Goal: Transaction & Acquisition: Purchase product/service

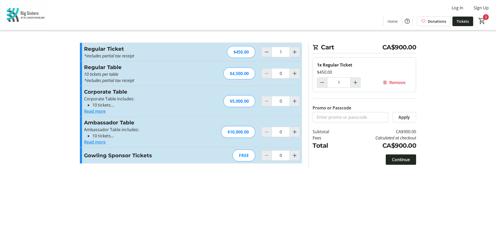
type input "2"
type input "4"
click at [330, 113] on input "Promo or Passcode" at bounding box center [349, 117] width 75 height 10
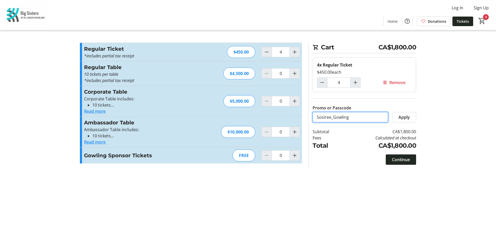
click at [354, 120] on input "Sosiree_Gowling" at bounding box center [349, 117] width 75 height 10
click at [404, 114] on span at bounding box center [403, 117] width 23 height 12
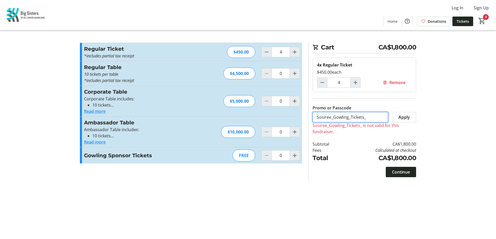
click at [321, 118] on input "Sosiree_Gowling_Tickets_" at bounding box center [349, 117] width 75 height 10
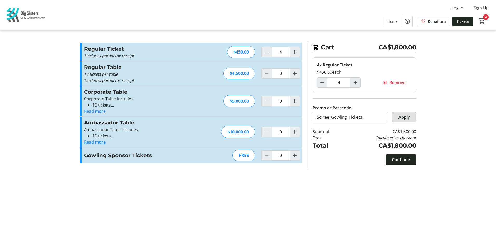
click at [407, 117] on span "Apply" at bounding box center [403, 117] width 11 height 6
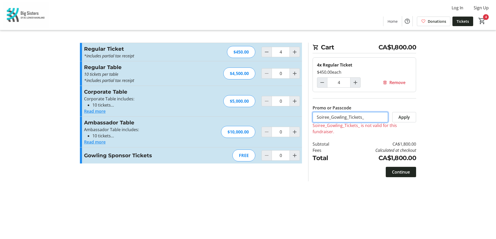
click at [364, 116] on input "Soiree_Gowling_Tickets_" at bounding box center [349, 117] width 75 height 10
type input "Soiree_Gowling_Tickets"
click at [403, 118] on span "Apply" at bounding box center [403, 117] width 11 height 6
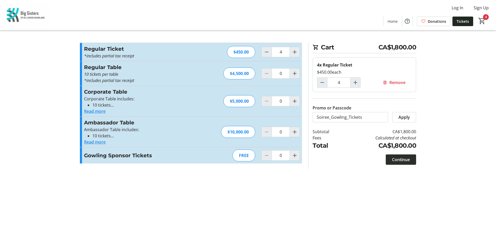
click at [402, 159] on span "Continue" at bounding box center [401, 160] width 18 height 6
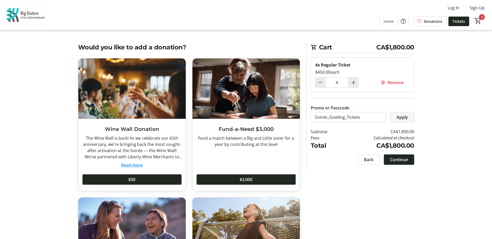
click at [404, 118] on span "Apply" at bounding box center [401, 117] width 11 height 6
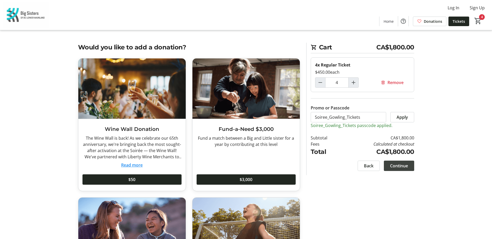
click at [401, 166] on span "Continue" at bounding box center [399, 166] width 18 height 6
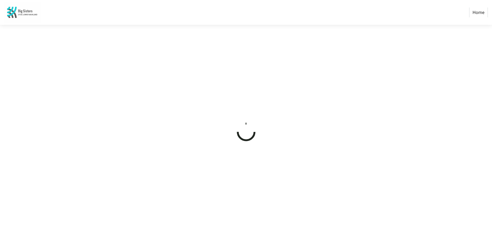
select select "CA"
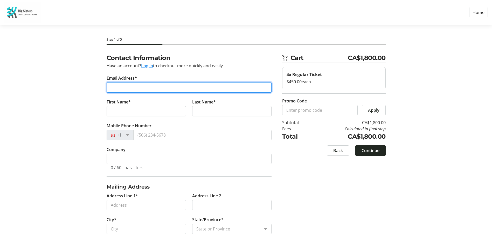
click at [125, 90] on input "Email Address*" at bounding box center [189, 87] width 165 height 10
type input "[PERSON_NAME][EMAIL_ADDRESS][DOMAIN_NAME]"
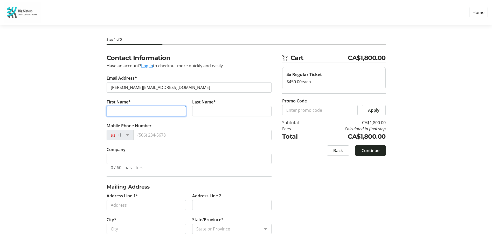
type input "Geeta"
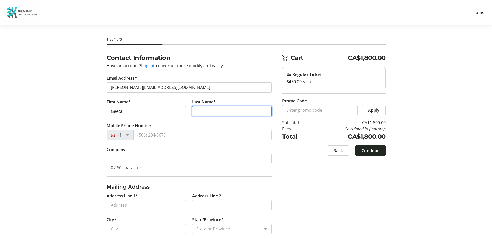
type input "Krishnan"
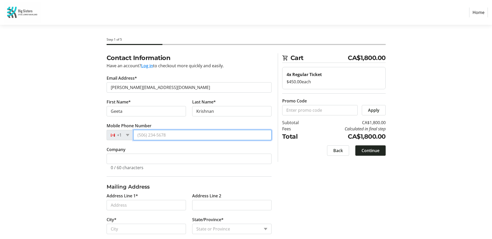
type input "[PHONE_NUMBER]"
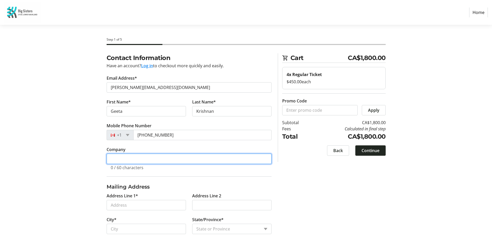
type input "Gowling WLG"
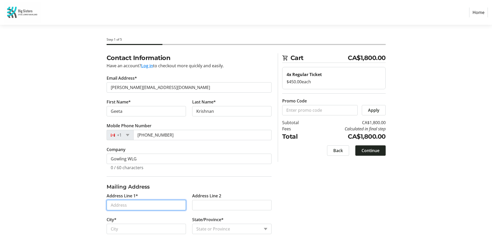
type input "[STREET_ADDRESS]"
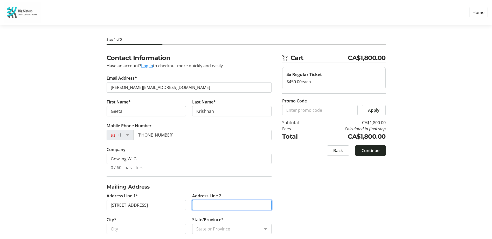
type input "23rd Floor, Bentall 5"
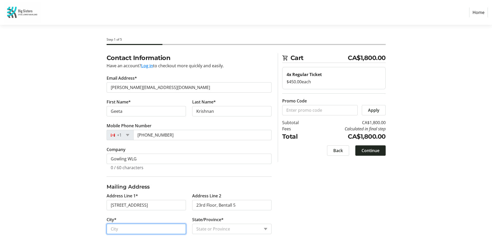
type input "[GEOGRAPHIC_DATA]"
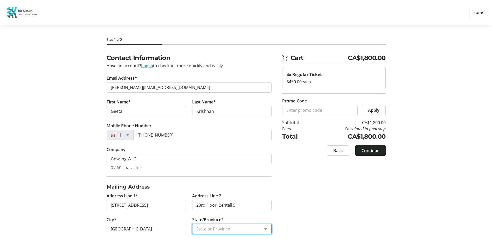
select select "BC"
type input "V7G 2H4"
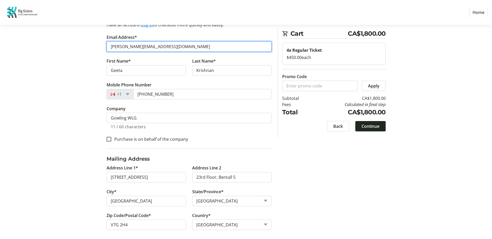
scroll to position [44, 0]
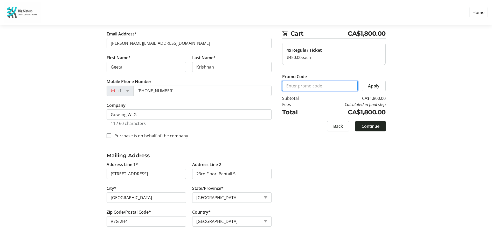
click at [293, 86] on input "Promo Code" at bounding box center [319, 86] width 75 height 10
click at [374, 86] on span "Apply" at bounding box center [373, 86] width 11 height 6
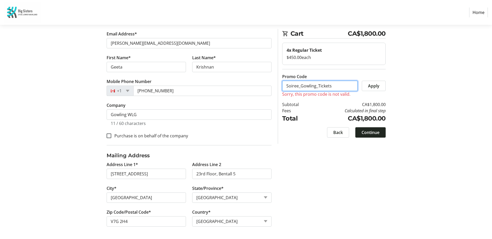
click at [334, 86] on input "Soiree_Gowling_Tickets" at bounding box center [319, 86] width 75 height 10
type input "Soiree_Gowling_Ticket"
click at [369, 87] on span "Apply" at bounding box center [373, 86] width 11 height 6
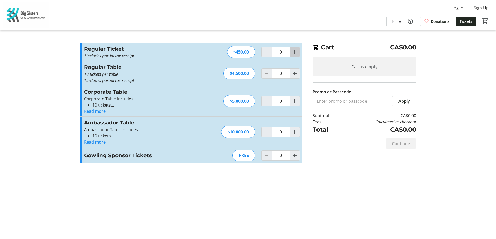
click at [297, 52] on mat-icon "Increment by one" at bounding box center [294, 52] width 6 height 6
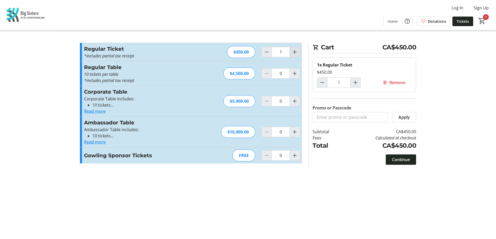
click at [296, 52] on mat-icon "Increment by one" at bounding box center [294, 52] width 6 height 6
type input "2"
click at [341, 116] on input "Promo or Passcode" at bounding box center [349, 117] width 75 height 10
click at [407, 118] on span "Apply" at bounding box center [403, 117] width 11 height 6
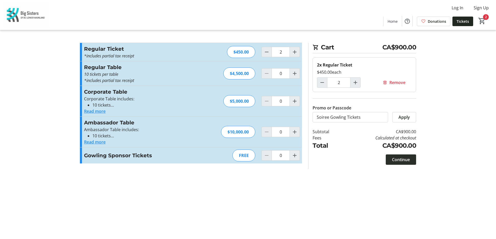
click at [404, 162] on span "Continue" at bounding box center [401, 160] width 18 height 6
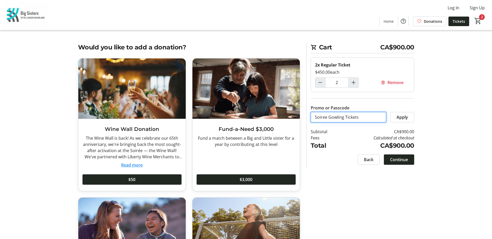
click at [328, 118] on input "Soiree Gowling Tickets" at bounding box center [347, 117] width 75 height 10
click at [406, 116] on span "Apply" at bounding box center [401, 117] width 11 height 6
click at [343, 118] on input "Soiree_Gowling Tickets" at bounding box center [347, 117] width 75 height 10
type input "Soiree_Gowling_Tickets"
click at [408, 117] on span at bounding box center [401, 117] width 23 height 12
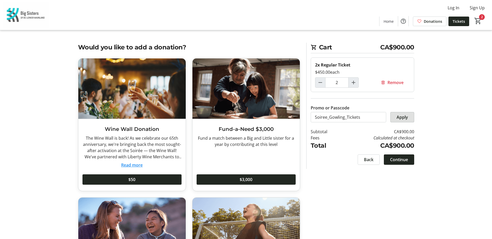
click at [404, 115] on span "Apply" at bounding box center [401, 117] width 11 height 6
click at [24, 15] on img at bounding box center [26, 15] width 46 height 26
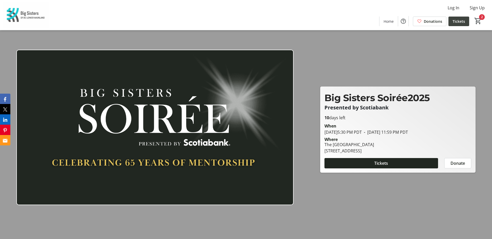
click at [462, 20] on span "Tickets" at bounding box center [458, 21] width 12 height 5
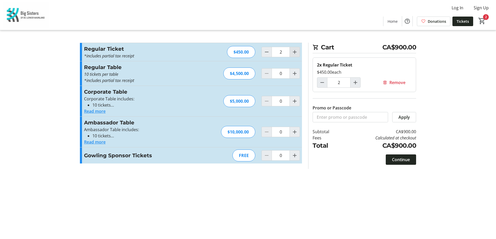
click at [295, 51] on mat-icon "Increment by one" at bounding box center [294, 52] width 6 height 6
type input "4"
click at [345, 115] on input "Promo or Passcode" at bounding box center [349, 117] width 75 height 10
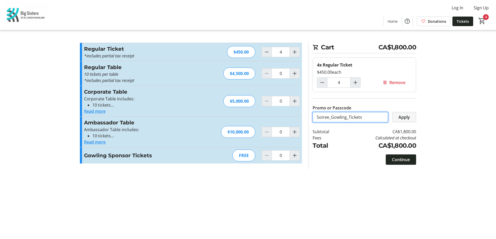
type input "Soiree_Gowling_Tickets"
click at [404, 116] on span "Apply" at bounding box center [403, 117] width 11 height 6
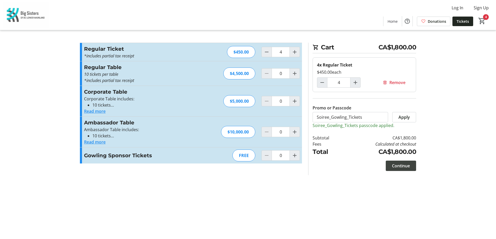
click at [400, 165] on span "Continue" at bounding box center [401, 166] width 18 height 6
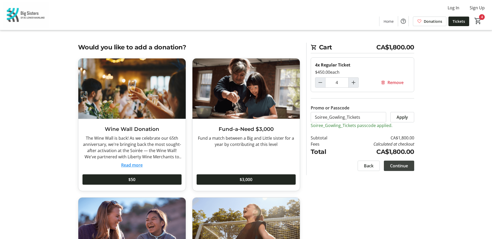
click at [397, 165] on span "Continue" at bounding box center [399, 166] width 18 height 6
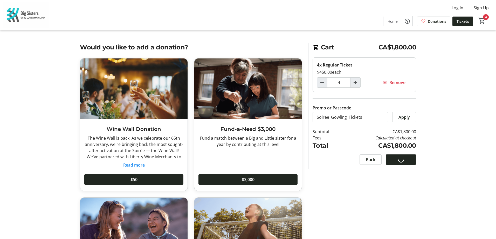
select select "CA"
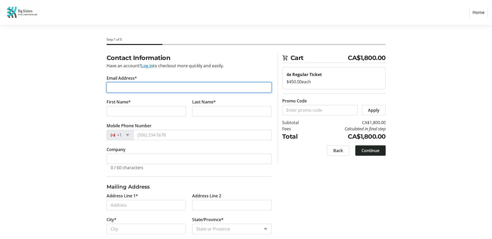
click at [137, 87] on input "Email Address*" at bounding box center [189, 87] width 165 height 10
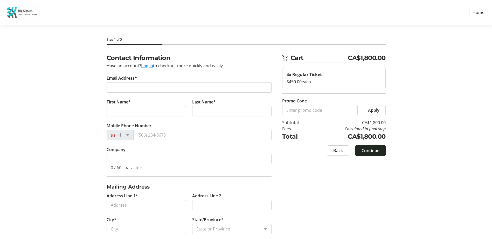
click at [317, 210] on div "Contact Information Have an account? Log in to checkout more quickly and easily…" at bounding box center [246, 161] width 342 height 217
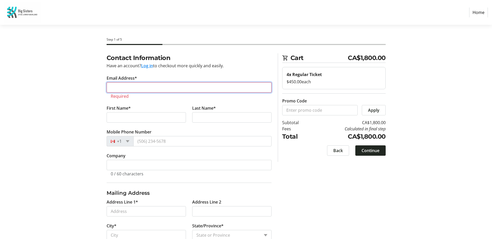
drag, startPoint x: 128, startPoint y: 89, endPoint x: 131, endPoint y: 89, distance: 3.1
click at [128, 89] on input "Email Address*" at bounding box center [189, 87] width 165 height 10
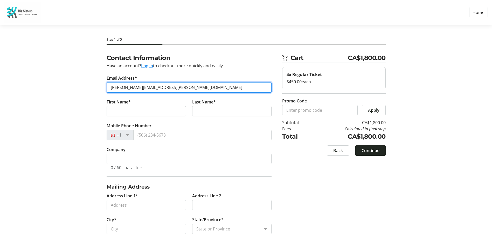
type input "linda.hogg@gowlingwlg.com"
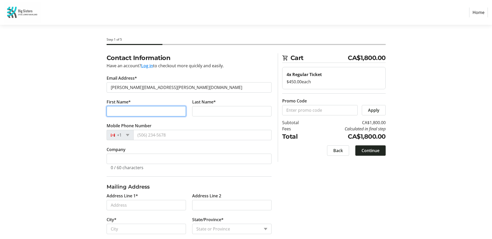
click at [143, 111] on input "First Name*" at bounding box center [146, 111] width 79 height 10
type input "Linda"
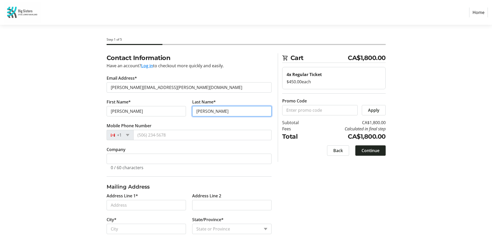
type input "Hogg"
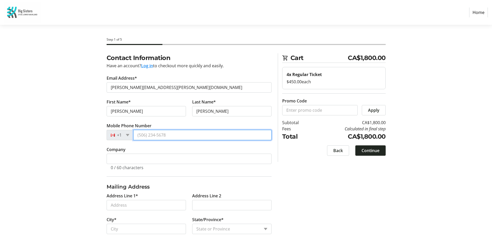
click at [174, 136] on input "Mobile Phone Number" at bounding box center [202, 135] width 138 height 10
drag, startPoint x: 153, startPoint y: 134, endPoint x: 157, endPoint y: 135, distance: 3.1
click at [153, 134] on input "Mobile Phone Number" at bounding box center [202, 135] width 138 height 10
type input "(604) 891-2721"
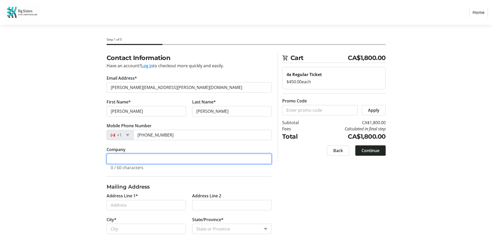
click at [145, 158] on input "Company" at bounding box center [189, 159] width 165 height 10
type input "Gowling WLG"
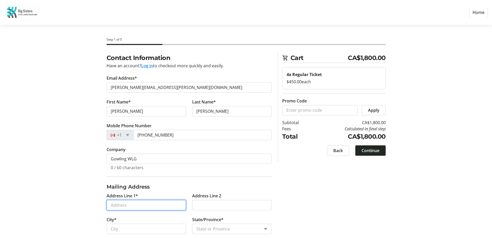
type input "[STREET_ADDRESS]"
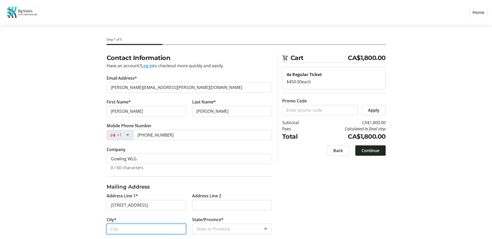
type input "[GEOGRAPHIC_DATA]"
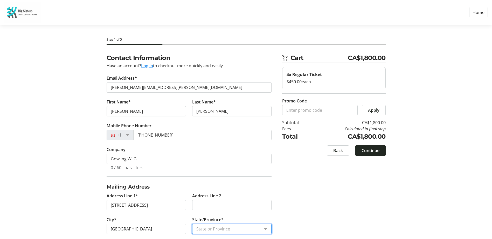
select select "BC"
type input "V7G 2H4"
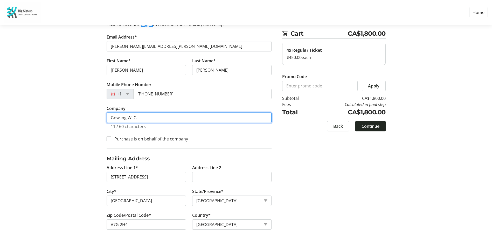
scroll to position [44, 0]
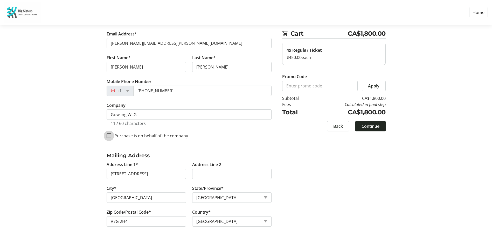
click at [109, 135] on input "Purchase is on behalf of the company" at bounding box center [109, 136] width 5 height 5
checkbox input "true"
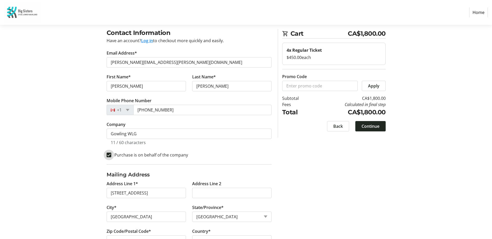
scroll to position [0, 0]
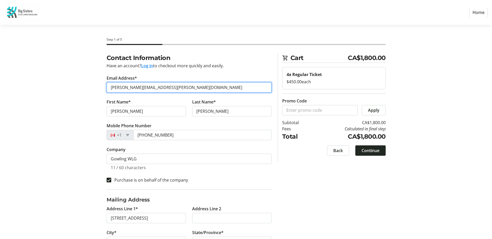
drag, startPoint x: 177, startPoint y: 85, endPoint x: 72, endPoint y: 81, distance: 105.3
click at [72, 81] on section "Step 1 of 5 Cart CA$1,800.00 4x Regular Ticket $450.00 each Promo Code Apply Su…" at bounding box center [246, 154] width 492 height 259
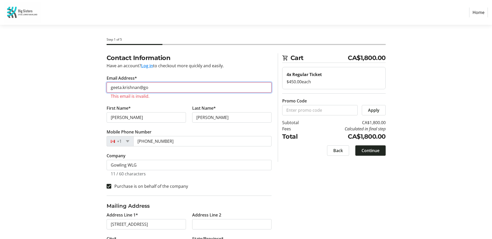
type input "[PERSON_NAME][EMAIL_ADDRESS][DOMAIN_NAME]"
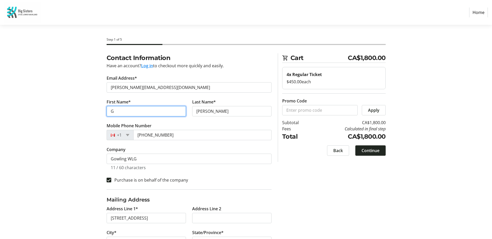
type input "Geeta"
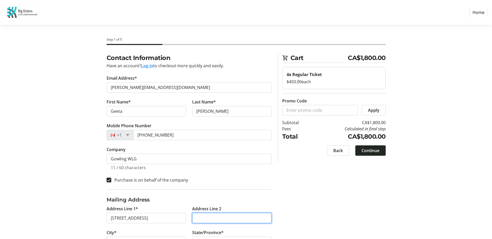
type input "23rd Floor, Bentall 5"
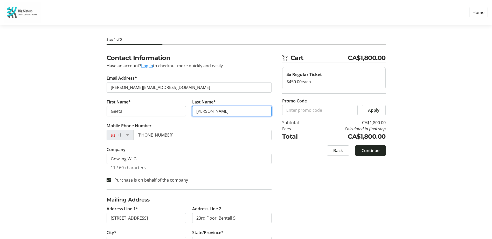
drag, startPoint x: 225, startPoint y: 112, endPoint x: 196, endPoint y: 111, distance: 29.0
click at [196, 111] on input "Hogg" at bounding box center [231, 111] width 79 height 10
type input "Krishnan"
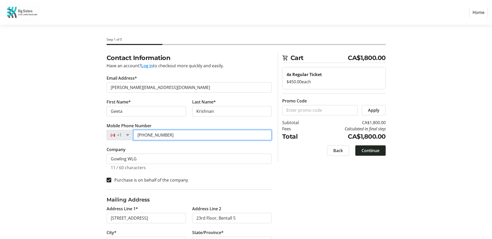
drag, startPoint x: 164, startPoint y: 136, endPoint x: 167, endPoint y: 136, distance: 2.9
click at [164, 136] on input "(604) 891-2721" at bounding box center [202, 135] width 138 height 10
drag, startPoint x: 173, startPoint y: 136, endPoint x: 147, endPoint y: 136, distance: 25.9
click at [147, 136] on input "(604) 891-2721" at bounding box center [202, 135] width 138 height 10
type input "[PHONE_NUMBER]"
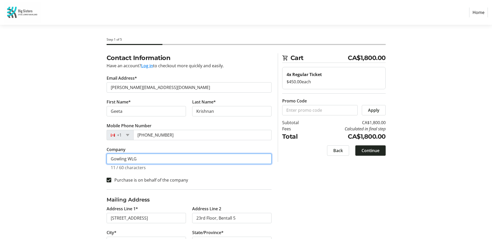
drag, startPoint x: 161, startPoint y: 157, endPoint x: 173, endPoint y: 158, distance: 11.7
click at [161, 157] on input "Gowling WLG" at bounding box center [189, 159] width 165 height 10
click at [237, 160] on input "Gowling WLG" at bounding box center [189, 159] width 165 height 10
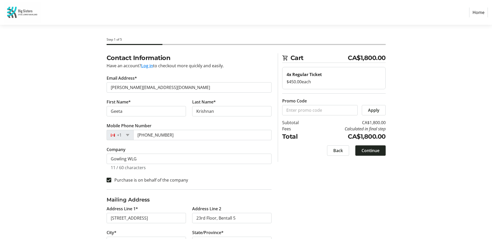
click at [300, 183] on div "Contact Information Have an account? Log in to checkout more quickly and easily…" at bounding box center [246, 168] width 342 height 230
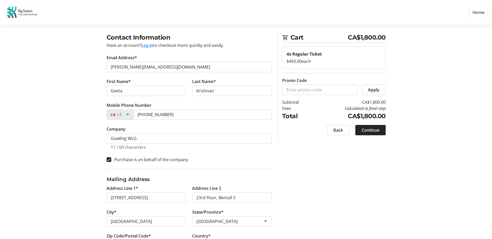
scroll to position [44, 0]
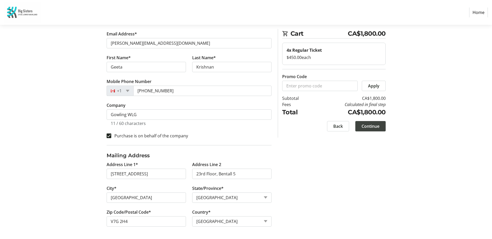
click at [371, 126] on span "Continue" at bounding box center [370, 126] width 18 height 6
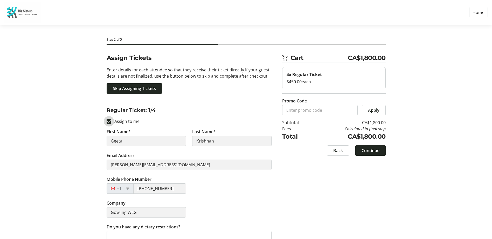
click at [109, 122] on input "Assign to me" at bounding box center [109, 121] width 5 height 5
checkbox input "false"
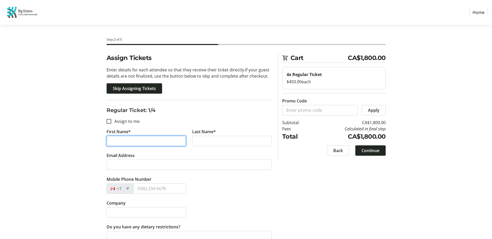
drag, startPoint x: 135, startPoint y: 143, endPoint x: 93, endPoint y: 140, distance: 42.0
type input "Linda"
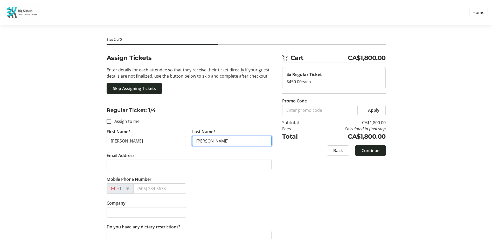
type input "Hogg"
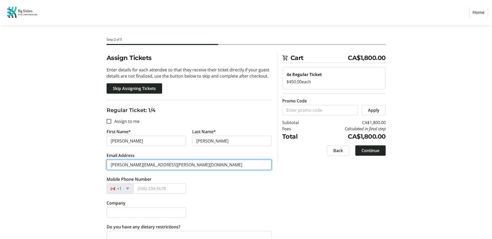
type input "linda.hogg@gowlingwlg.com"
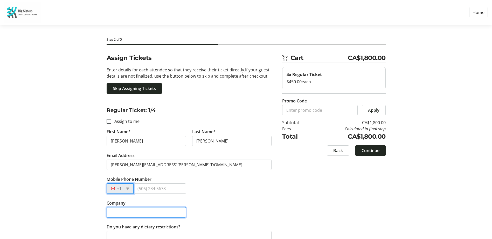
click at [125, 214] on input "Company" at bounding box center [146, 213] width 79 height 10
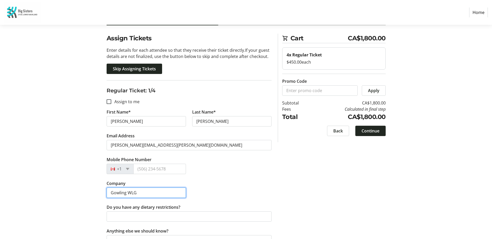
scroll to position [52, 0]
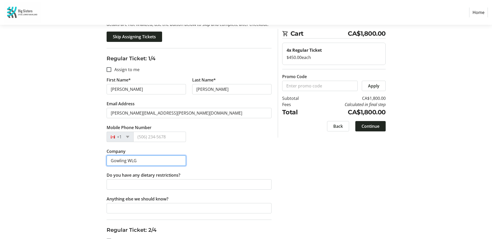
click at [151, 158] on input "Gowling WLG" at bounding box center [146, 161] width 79 height 10
type input "Gowling WLG (Canada) LLP"
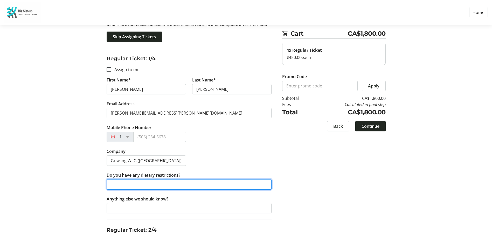
click at [167, 183] on input "Do you have any dietary restrictions?" at bounding box center [189, 185] width 165 height 10
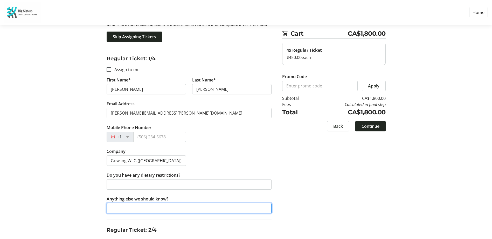
click at [121, 207] on input "Anything else we should know?" at bounding box center [189, 208] width 165 height 10
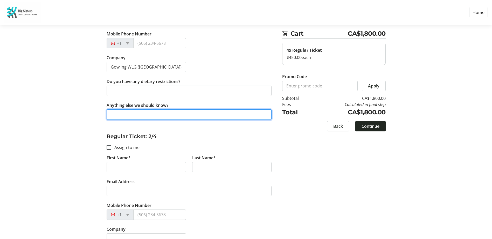
scroll to position [156, 0]
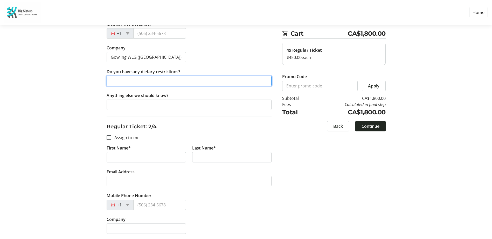
click at [121, 81] on input "Do you have any dietary restrictions?" at bounding box center [189, 81] width 165 height 10
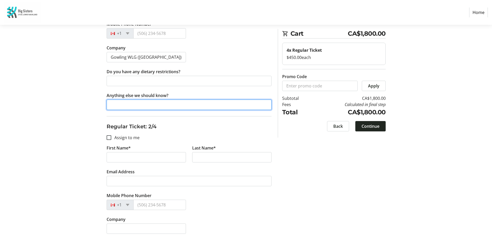
click at [125, 105] on input "Anything else we should know?" at bounding box center [189, 105] width 165 height 10
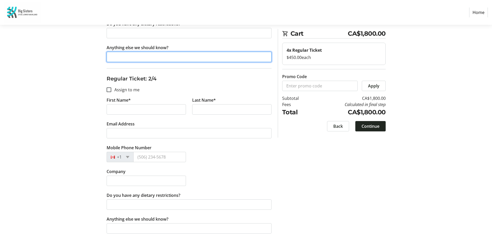
scroll to position [207, 0]
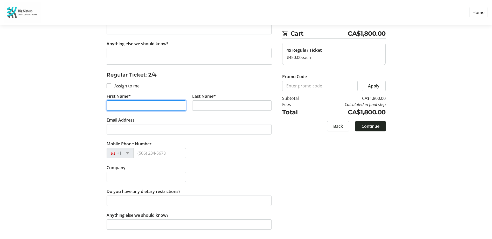
drag, startPoint x: 128, startPoint y: 105, endPoint x: 131, endPoint y: 105, distance: 3.1
click at [128, 105] on input "First Name*" at bounding box center [146, 106] width 79 height 10
type input "Roch"
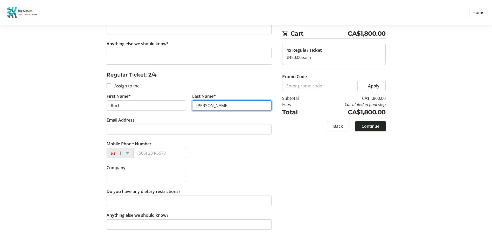
type input "Ripley"
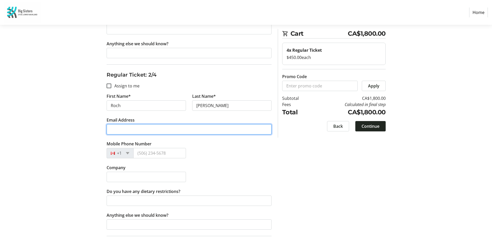
click at [129, 129] on input "Email Address" at bounding box center [189, 129] width 165 height 10
type input "roch.ripley@gowlingwlg.com"
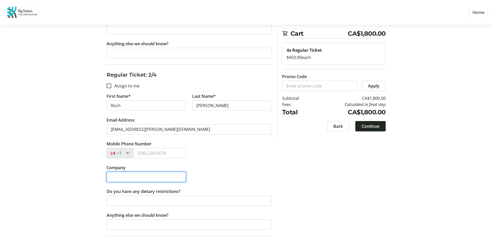
drag, startPoint x: 144, startPoint y: 177, endPoint x: 180, endPoint y: 175, distance: 35.8
click at [144, 177] on input "Company" at bounding box center [146, 177] width 79 height 10
type input "Gowling WLG (Canada) LLP"
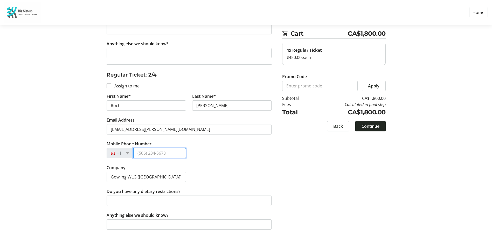
type input "(604) 891-2291"
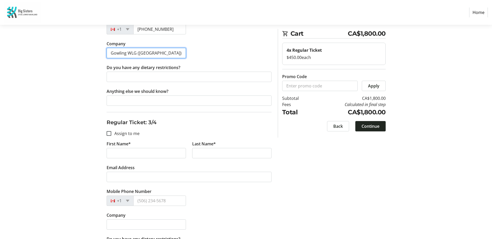
scroll to position [363, 0]
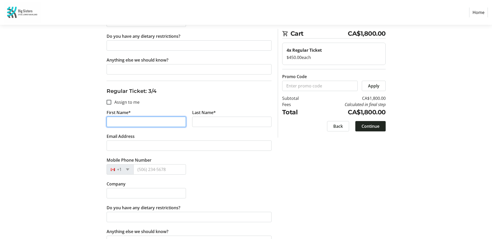
click at [130, 122] on input "First Name*" at bounding box center [146, 122] width 79 height 10
type input "Joey"
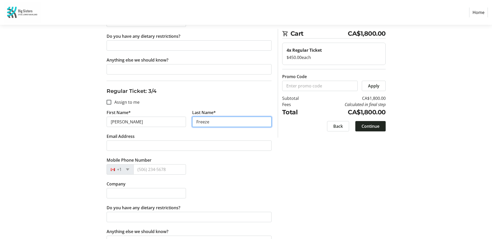
type input "Freeze"
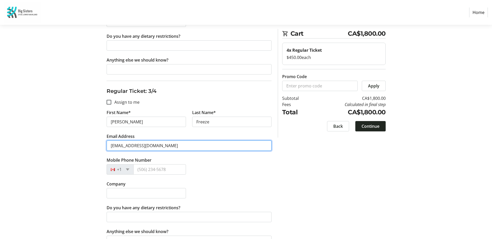
type input "jfreeze@ridleyrocks.ca"
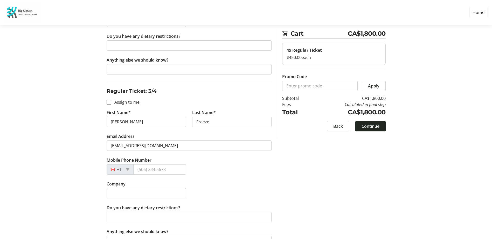
click at [215, 175] on div "Mobile Phone Number +1" at bounding box center [188, 169] width 171 height 24
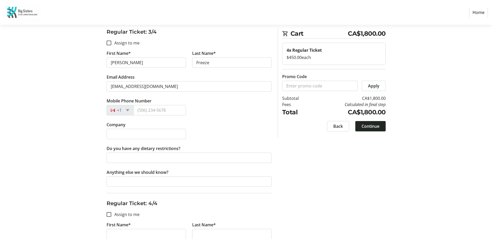
scroll to position [441, 0]
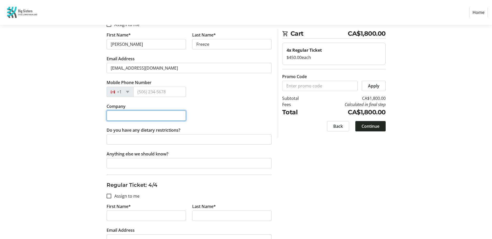
click at [131, 116] on input "Company" at bounding box center [146, 116] width 79 height 10
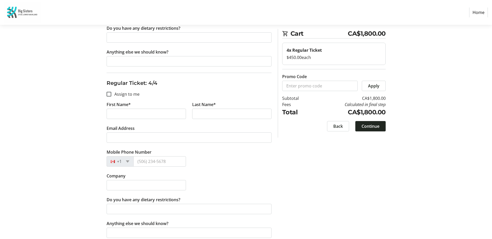
scroll to position [544, 0]
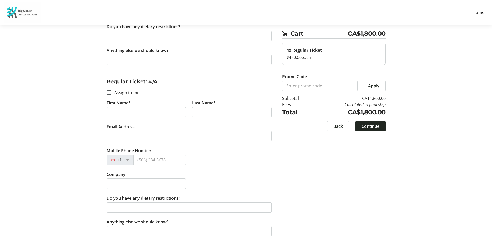
type input "Ridley Rocks, Inc"
click at [126, 113] on input "First Name*" at bounding box center [146, 112] width 79 height 10
type input "Cathy"
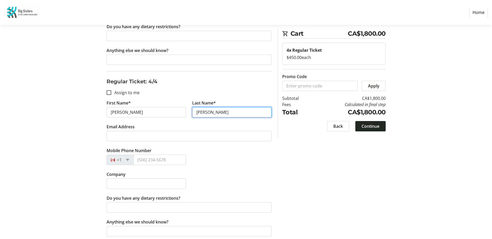
type input "Fitzgerald"
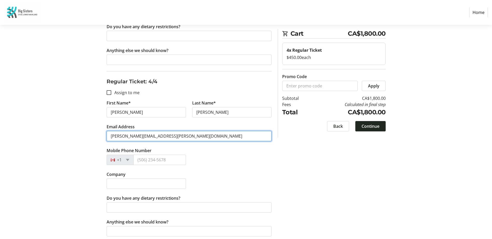
type input "cathy.fitzgerald@slrconsulting.com"
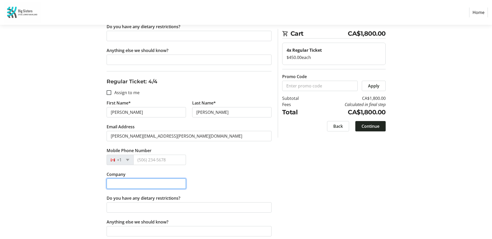
click at [143, 184] on input "Company" at bounding box center [146, 184] width 79 height 10
type input "SLR Consulting"
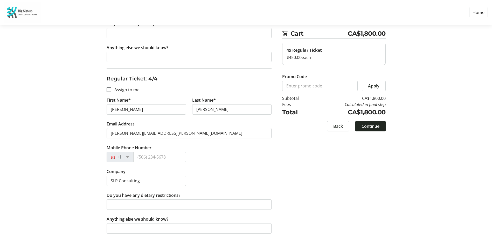
scroll to position [548, 0]
click at [374, 128] on span "Continue" at bounding box center [370, 126] width 18 height 6
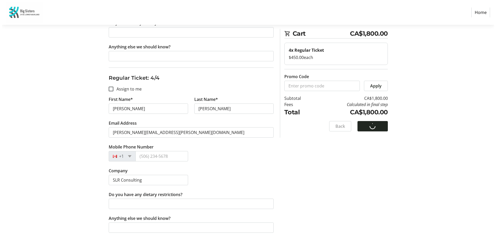
scroll to position [0, 0]
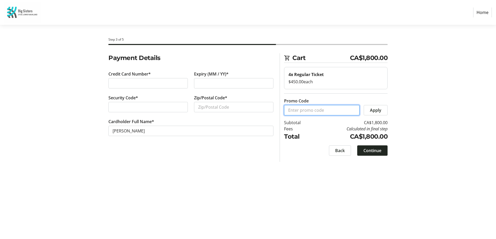
click at [310, 111] on input "Promo Code" at bounding box center [321, 110] width 75 height 10
click at [380, 110] on span "Apply" at bounding box center [375, 110] width 11 height 6
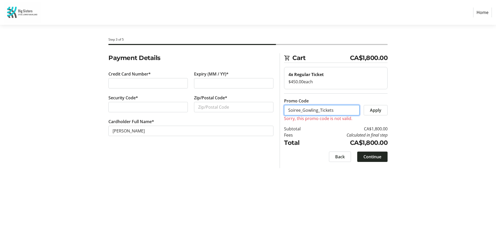
click at [336, 113] on input "Soiree_Gowling_Tickets" at bounding box center [321, 110] width 75 height 10
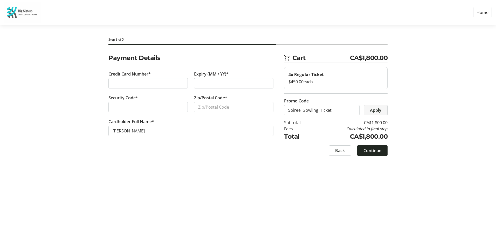
click at [374, 112] on span "Apply" at bounding box center [375, 110] width 11 height 6
click at [335, 110] on input "Soiree_Gowling_Ticket" at bounding box center [321, 110] width 75 height 10
click at [373, 109] on span "Apply" at bounding box center [375, 110] width 11 height 6
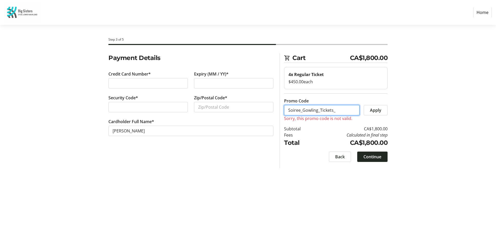
click at [356, 112] on input "Soiree_Gowling_Tickets_" at bounding box center [321, 110] width 75 height 10
click at [377, 109] on span "Apply" at bounding box center [375, 110] width 11 height 6
click at [338, 109] on input "Soiree_Gowling_Tickets" at bounding box center [321, 110] width 75 height 10
type input "Soiree_Gowling_Ticket"
click at [377, 110] on span "Apply" at bounding box center [375, 110] width 11 height 6
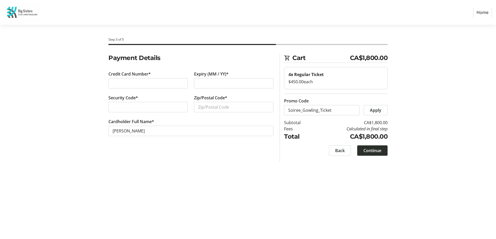
click at [373, 150] on span "Continue" at bounding box center [372, 151] width 18 height 6
